Goal: Find specific page/section: Find specific page/section

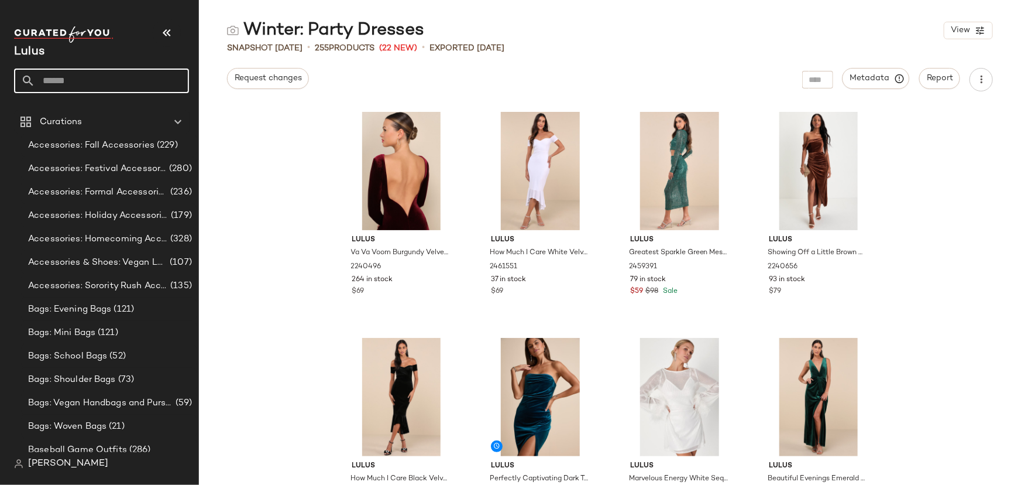
click at [68, 87] on input "text" at bounding box center [112, 80] width 154 height 25
click at [95, 74] on input "text" at bounding box center [112, 80] width 154 height 25
type input "*"
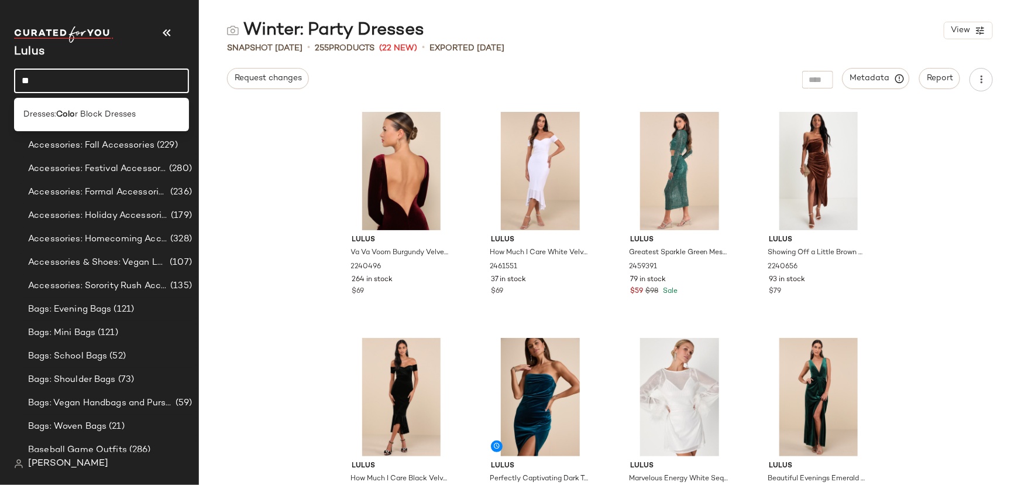
type input "*"
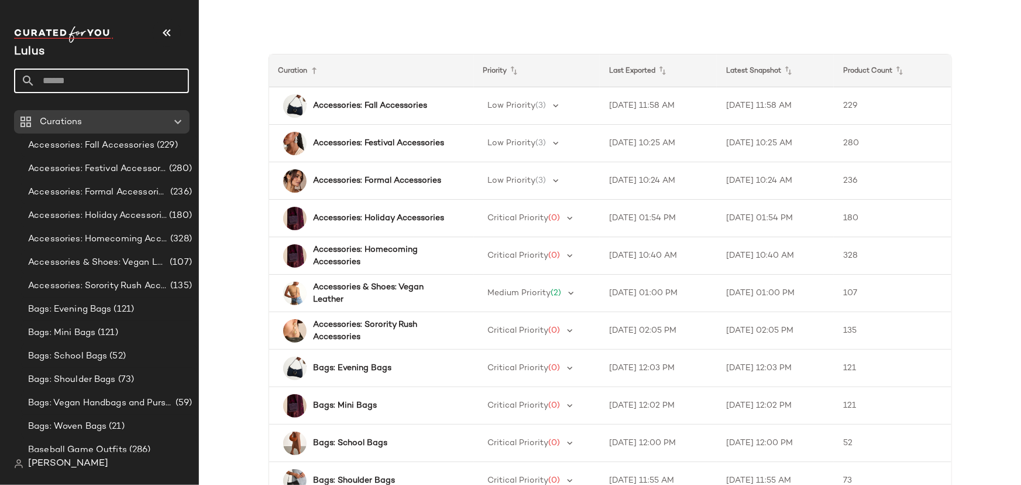
click at [82, 83] on input "text" at bounding box center [112, 80] width 154 height 25
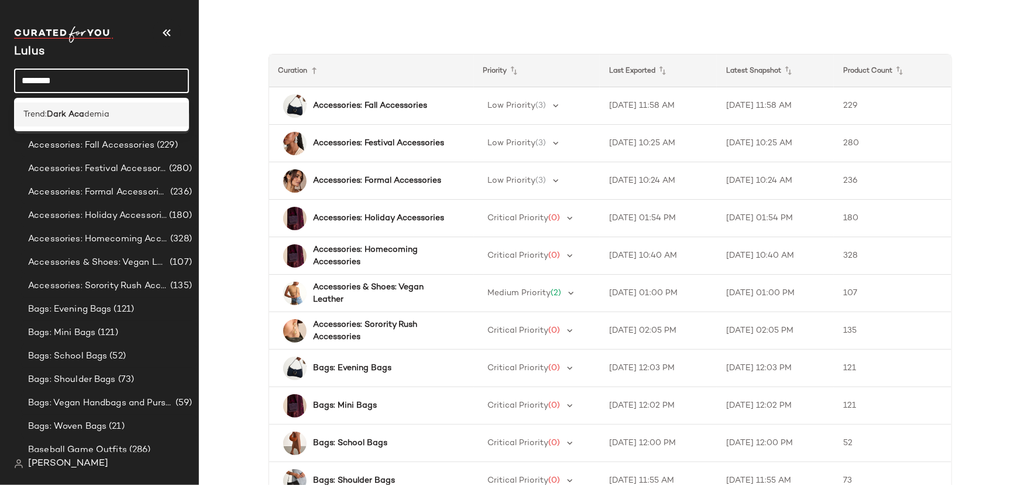
type input "********"
click at [66, 107] on div "Trend: Dark Aca demia" at bounding box center [101, 114] width 175 height 24
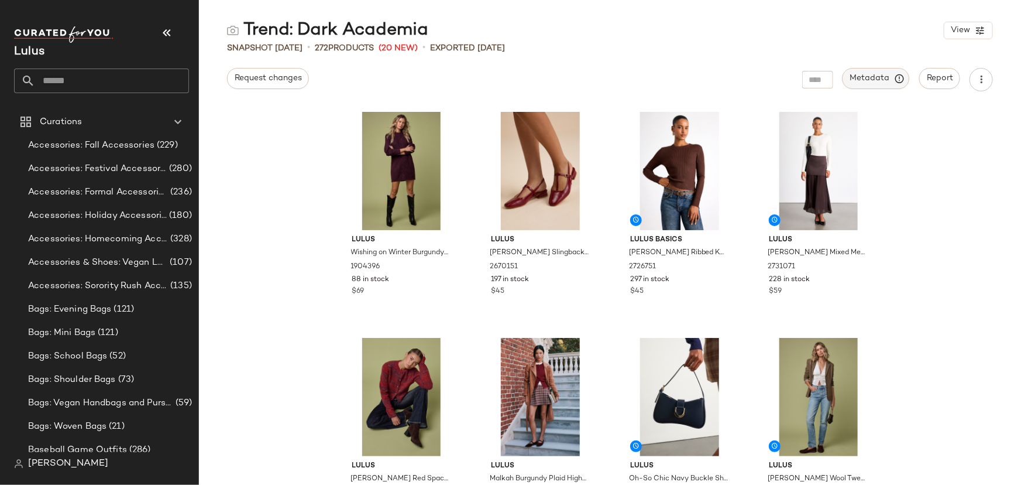
click at [862, 81] on span "Metadata" at bounding box center [876, 78] width 53 height 11
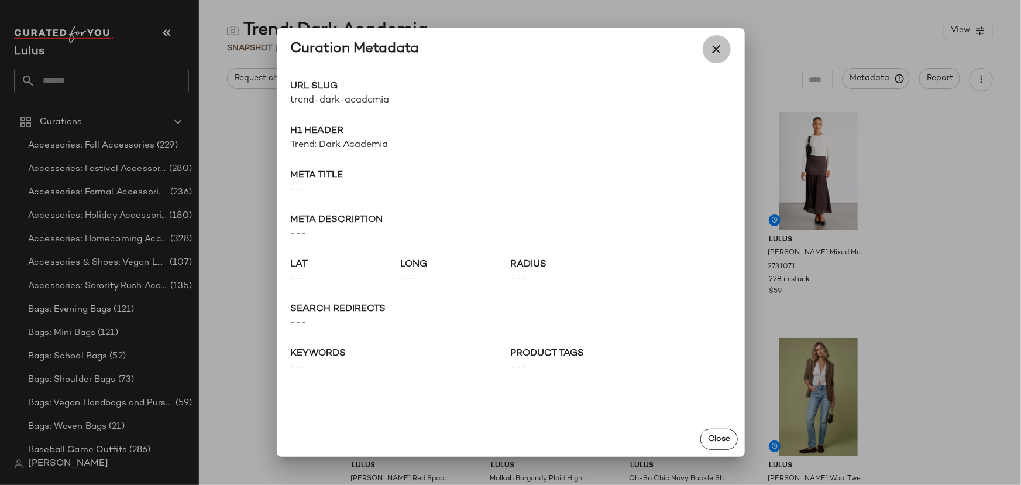
click at [718, 47] on icon "button" at bounding box center [717, 49] width 14 height 14
